Goal: Transaction & Acquisition: Purchase product/service

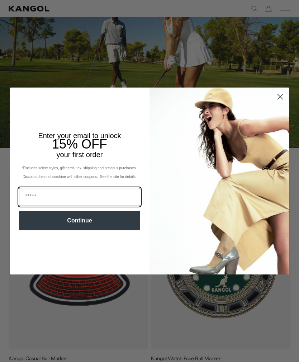
scroll to position [132, 0]
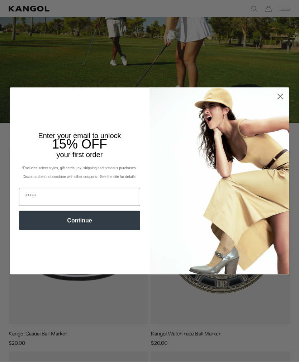
click at [280, 99] on icon "Close dialog" at bounding box center [280, 96] width 5 height 5
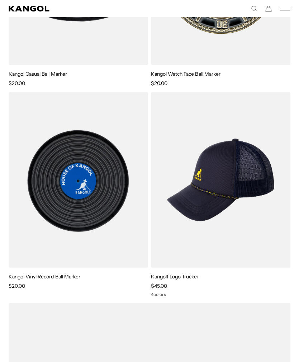
scroll to position [391, 0]
click at [0, 0] on img at bounding box center [0, 0] width 0 height 0
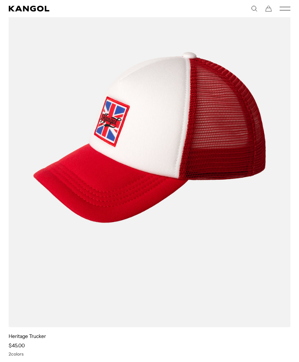
scroll to position [1581, 0]
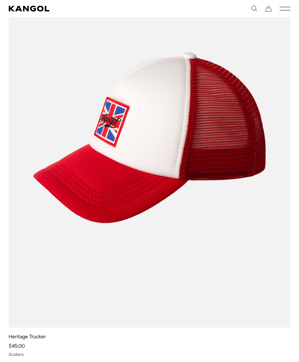
click at [0, 0] on img at bounding box center [0, 0] width 0 height 0
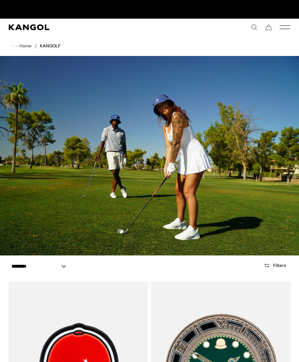
scroll to position [0, 0]
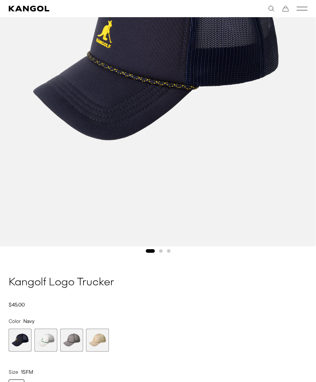
scroll to position [225, 0]
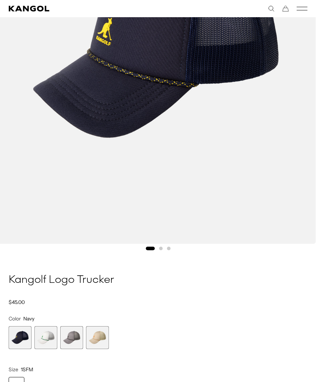
click at [47, 343] on span "2 of 4" at bounding box center [45, 338] width 23 height 23
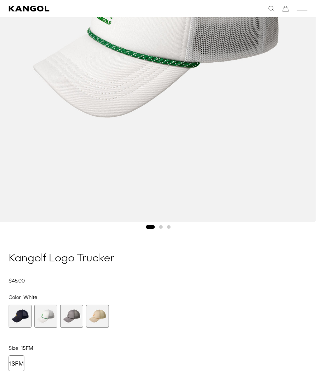
click at [68, 324] on span "3 of 4" at bounding box center [71, 316] width 23 height 23
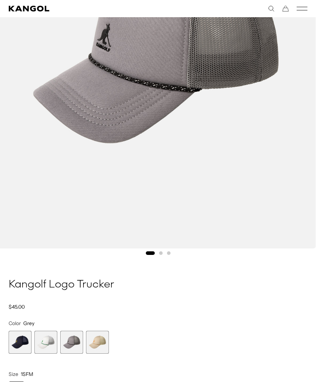
scroll to position [0, 148]
click at [97, 342] on span "4 of 4" at bounding box center [97, 342] width 23 height 23
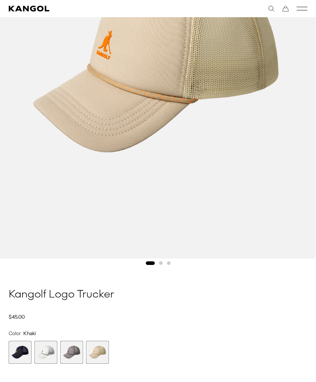
scroll to position [256, 0]
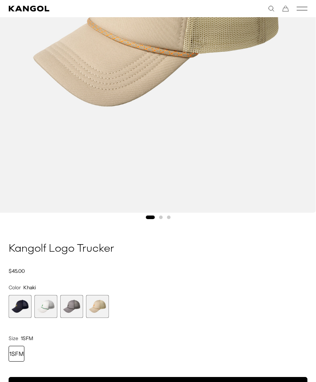
click at [41, 310] on span "2 of 4" at bounding box center [45, 306] width 23 height 23
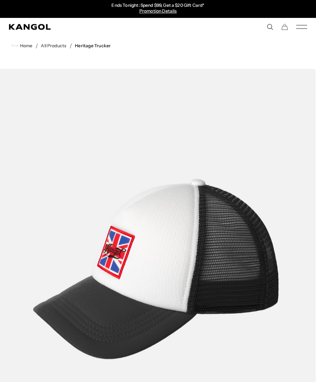
scroll to position [2, 0]
